Goal: Communication & Community: Answer question/provide support

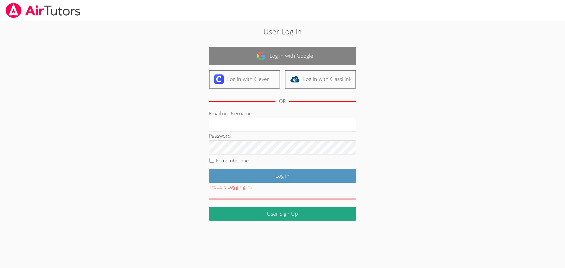
click at [267, 63] on link "Log in with Google" at bounding box center [282, 56] width 147 height 19
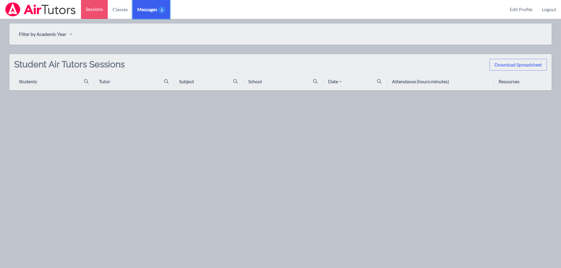
click at [157, 7] on span "Messages 2" at bounding box center [151, 9] width 28 height 7
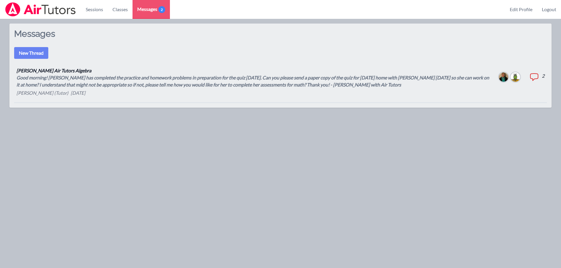
click at [160, 86] on div "Good morning! [PERSON_NAME] has completed the practice and homework problems in…" at bounding box center [252, 81] width 473 height 14
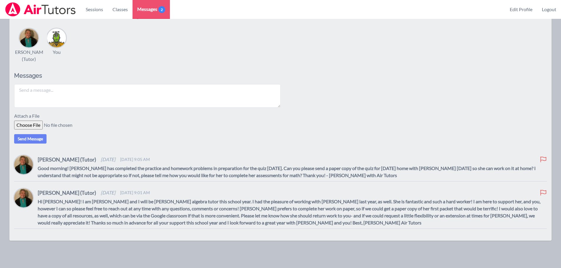
scroll to position [37, 0]
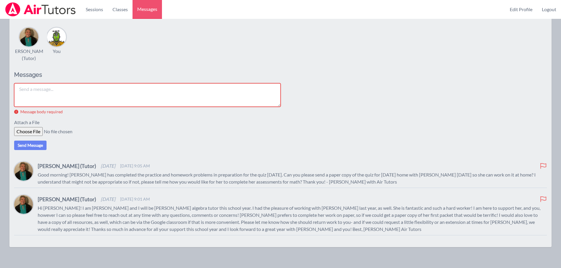
click at [205, 210] on p "Hi [PERSON_NAME]! I am [PERSON_NAME] and I will be [PERSON_NAME] algebra tutor …" at bounding box center [292, 219] width 509 height 28
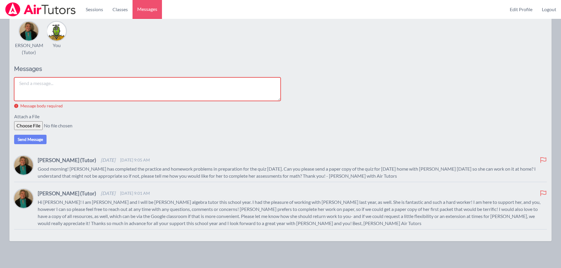
scroll to position [44, 0]
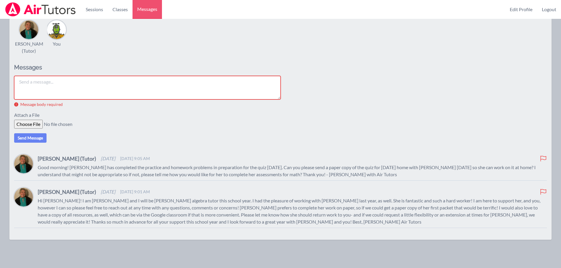
click at [120, 88] on textarea at bounding box center [147, 88] width 266 height 24
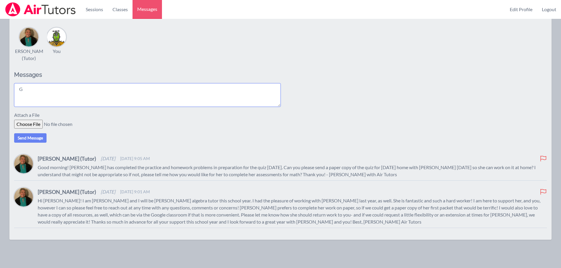
scroll to position [37, 0]
type textarea "G"
click at [23, 89] on textarea "Hi!! Just so you know I sent all paper copies down to the office for [PERSON_NA…" at bounding box center [147, 95] width 266 height 24
click at [139, 90] on textarea "I sent all paper copies down to the office for [PERSON_NAME] [DATE]. If you wan…" at bounding box center [147, 95] width 266 height 24
click at [55, 99] on textarea "I sent all paper copies down to the office for [PERSON_NAME] [DATE] including h…" at bounding box center [147, 95] width 266 height 24
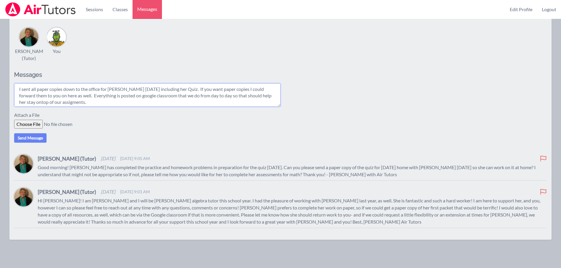
click at [34, 102] on textarea "I sent all paper copies down to the office for [PERSON_NAME] [DATE] including h…" at bounding box center [147, 95] width 266 height 24
click at [66, 104] on textarea "I sent all paper copies down to the office for [PERSON_NAME] [DATE] including h…" at bounding box center [147, 95] width 266 height 24
click at [93, 103] on textarea "I sent all paper copies down to the office for [PERSON_NAME] [DATE] including h…" at bounding box center [147, 95] width 266 height 24
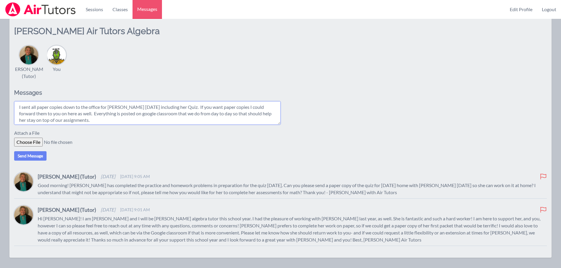
scroll to position [0, 0]
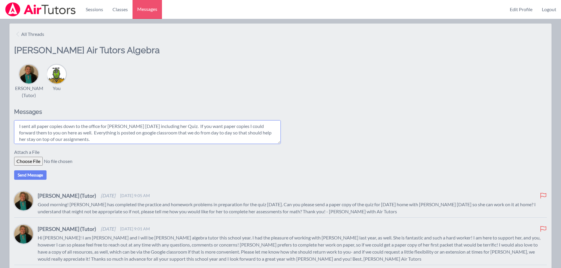
click at [18, 125] on textarea "I sent all paper copies down to the office for [PERSON_NAME] [DATE] including h…" at bounding box center [147, 132] width 266 height 24
click at [117, 139] on textarea "Good morning!! I sent all paper copies down to the office for [PERSON_NAME] [DA…" at bounding box center [147, 132] width 266 height 24
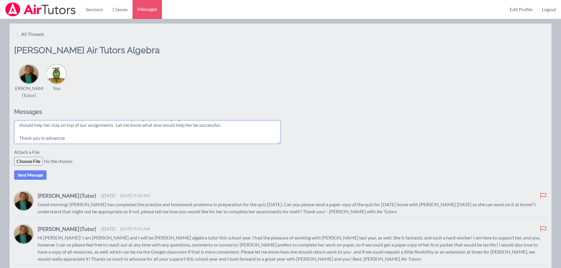
scroll to position [24, 0]
click at [61, 130] on textarea "Good morning!! I sent all paper copies down to the office for [PERSON_NAME] [DA…" at bounding box center [147, 132] width 266 height 24
type textarea "Good morning!! I sent all paper copies down to the office for [PERSON_NAME] [DA…"
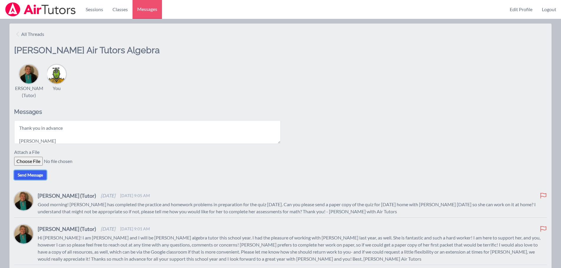
click at [34, 173] on button "Send Message" at bounding box center [30, 174] width 32 height 9
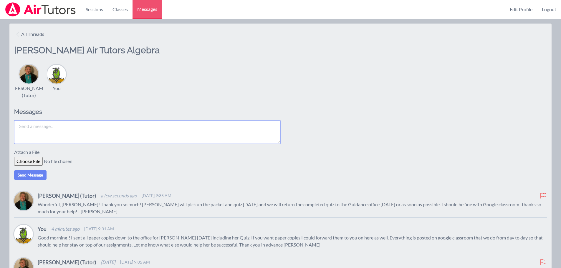
drag, startPoint x: 122, startPoint y: 132, endPoint x: 128, endPoint y: 124, distance: 10.0
click at [123, 132] on textarea at bounding box center [147, 132] width 266 height 24
type textarea "Do I need to add you to google classroom and if so do I do it as a student or a…"
click at [38, 177] on button "Send Message" at bounding box center [30, 174] width 32 height 9
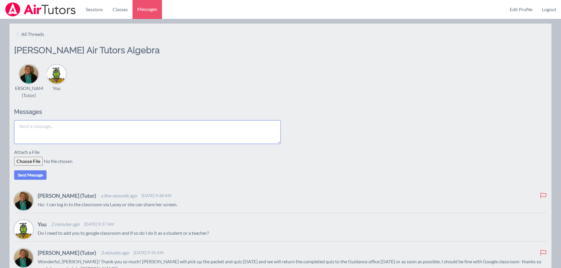
click at [170, 133] on textarea at bounding box center [147, 132] width 266 height 24
type textarea "Okay wonderful. Thank you so much!"
click at [29, 177] on button "Send Message" at bounding box center [30, 174] width 32 height 9
